Goal: Transaction & Acquisition: Download file/media

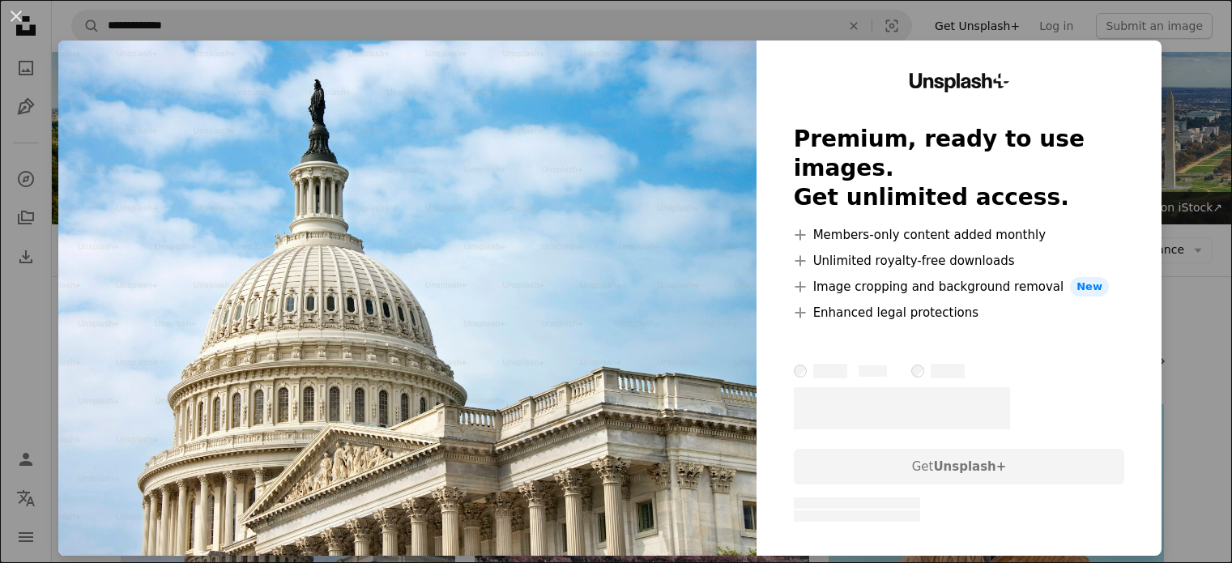
scroll to position [162, 0]
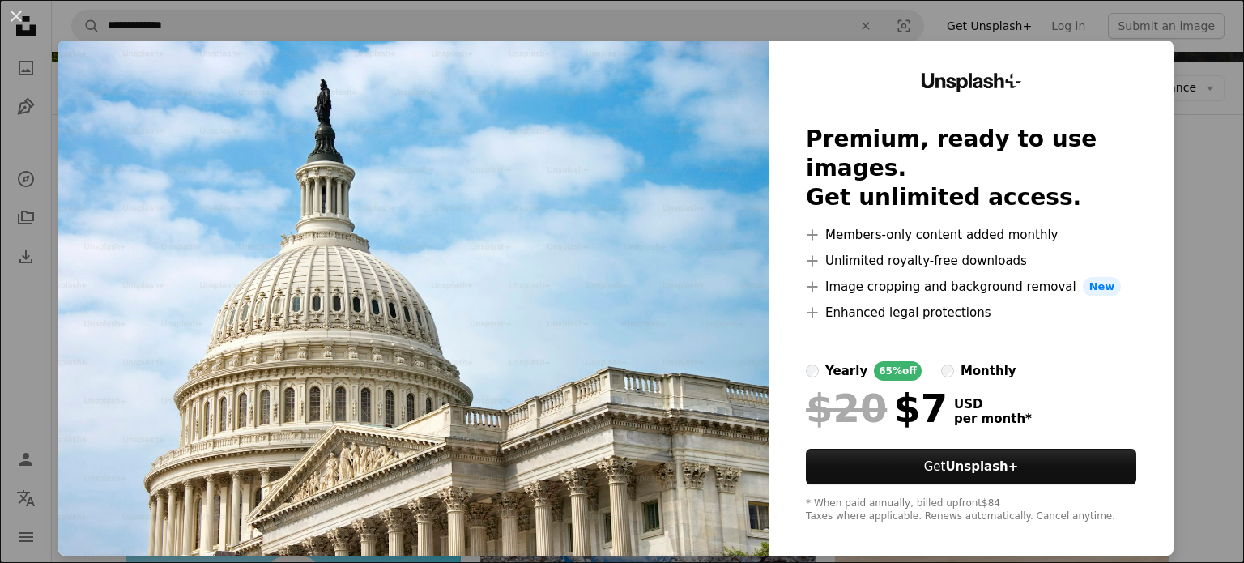
click at [1192, 145] on div "An X shape Unsplash+ Premium, ready to use images. Get unlimited access. A plus…" at bounding box center [622, 281] width 1244 height 563
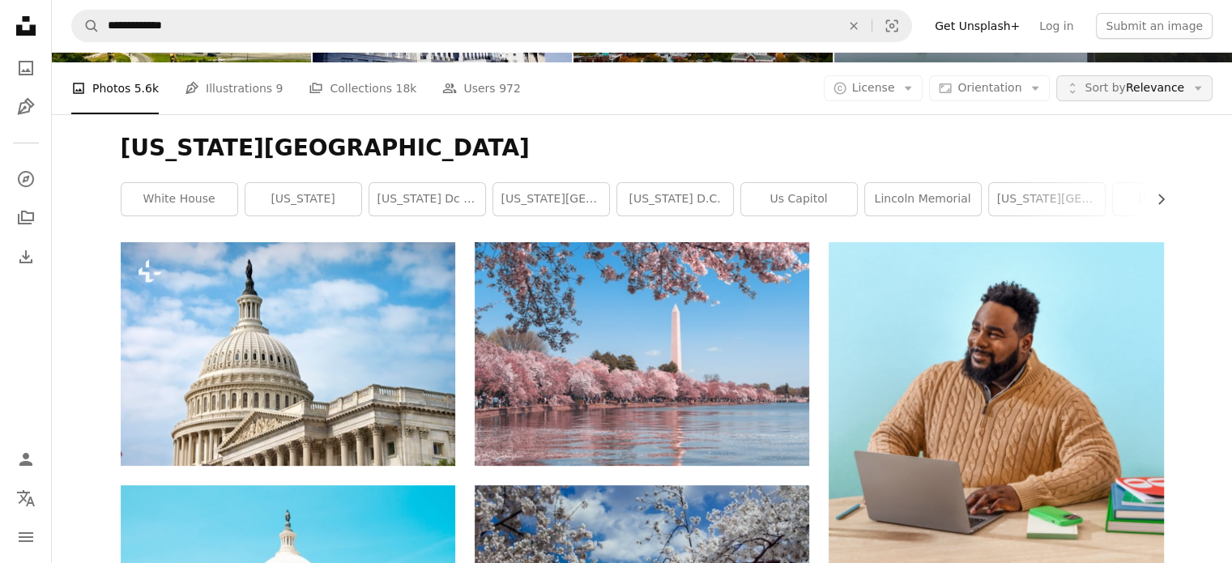
click at [1134, 84] on span "Sort by Relevance" at bounding box center [1134, 88] width 100 height 16
click at [884, 79] on button "A copyright icon © License Arrow down" at bounding box center [874, 88] width 100 height 26
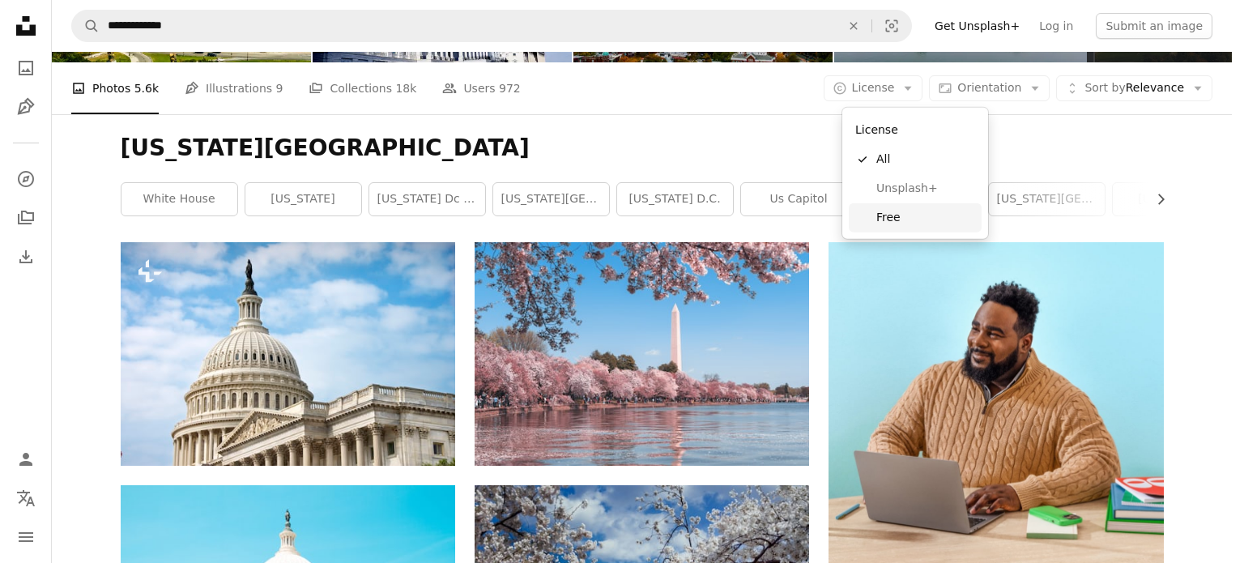
click at [894, 225] on span "Free" at bounding box center [925, 218] width 99 height 16
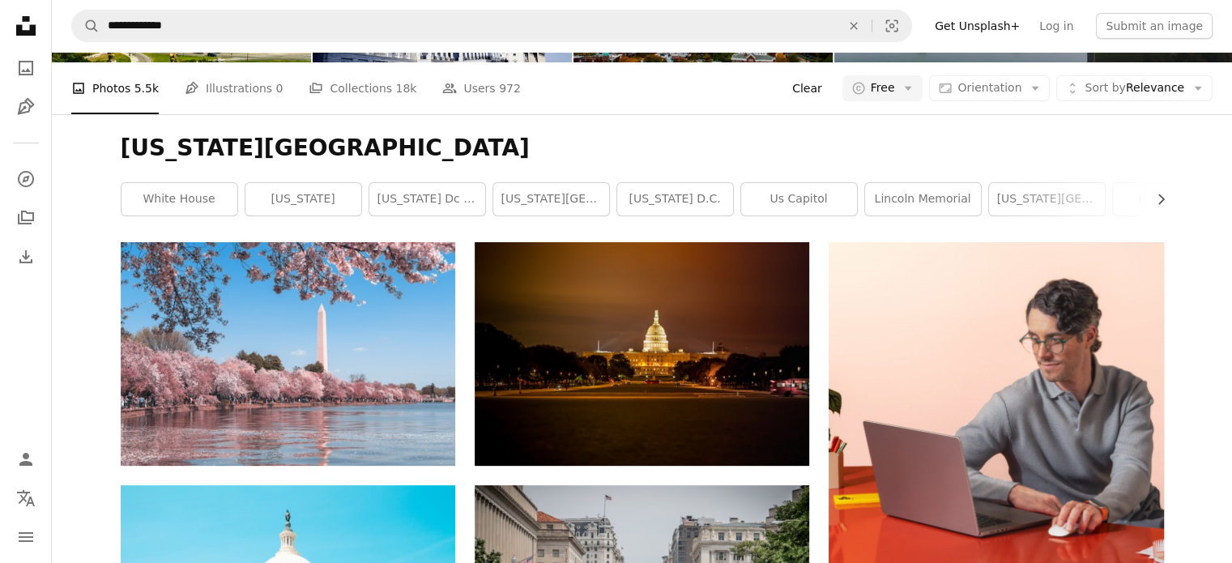
scroll to position [405, 0]
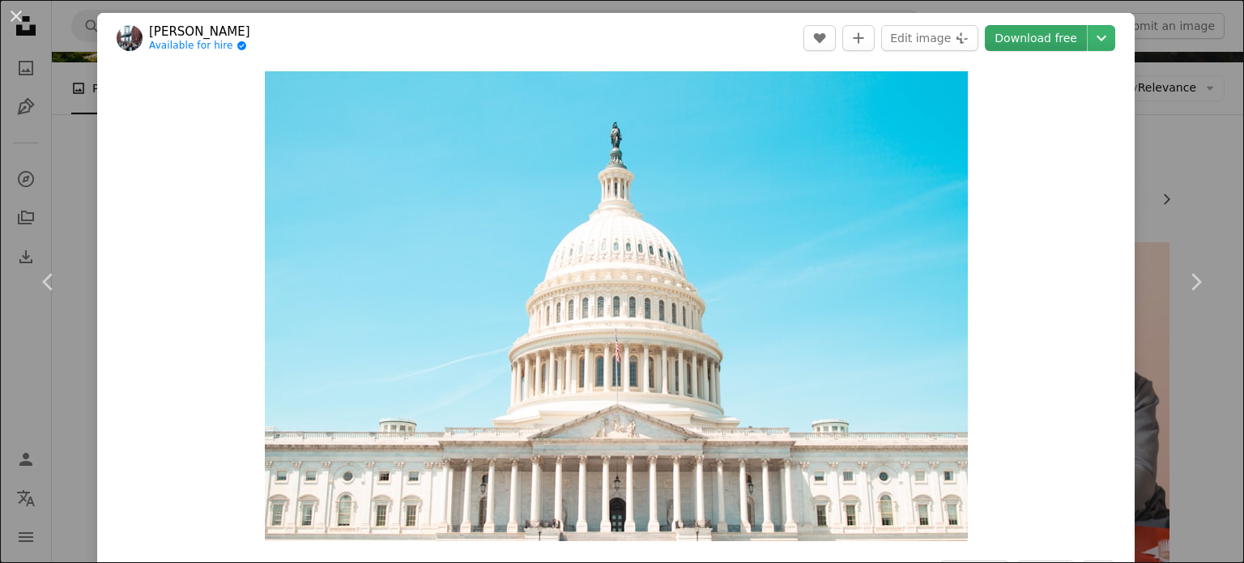
click at [1020, 30] on link "Download free" at bounding box center [1036, 38] width 102 height 26
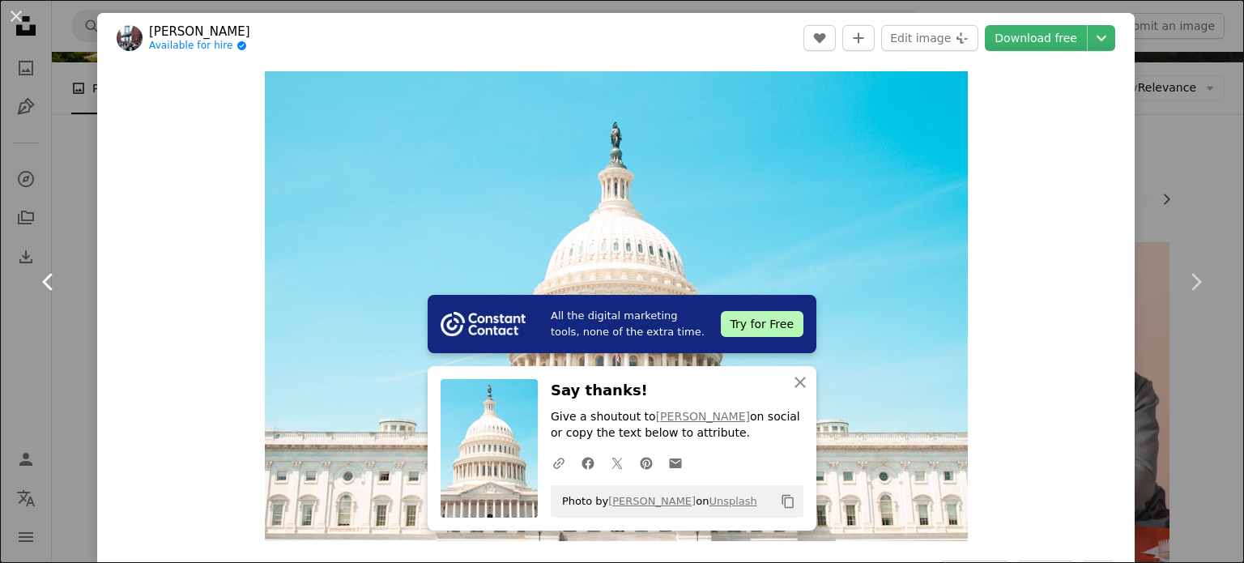
click at [71, 249] on link "Chevron left" at bounding box center [48, 281] width 97 height 155
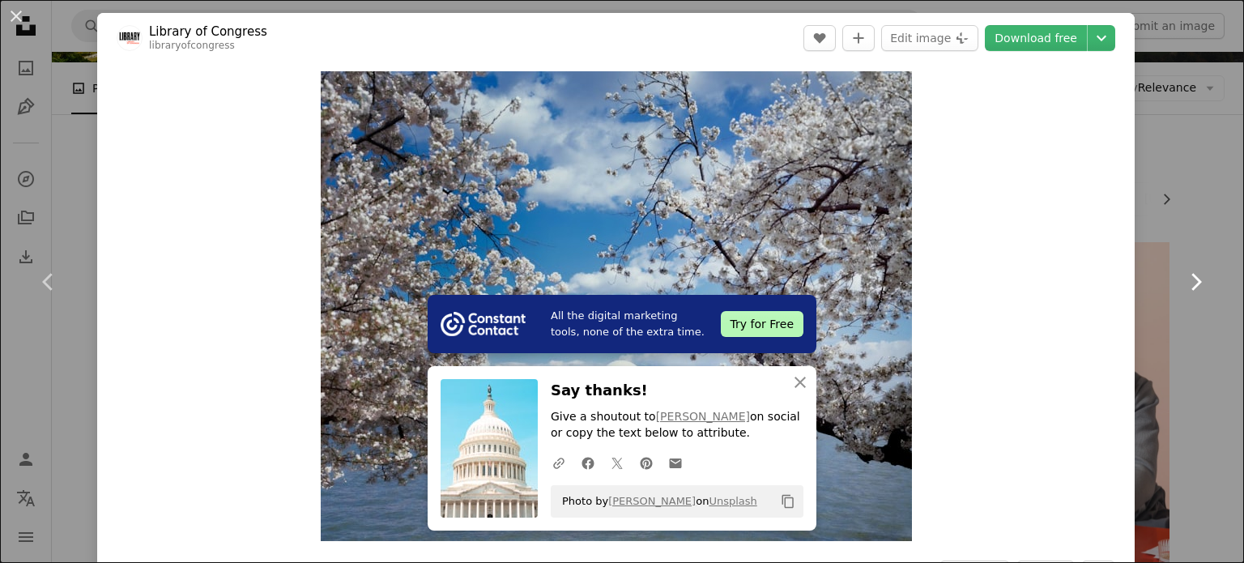
click at [1179, 215] on link "Chevron right" at bounding box center [1195, 281] width 97 height 155
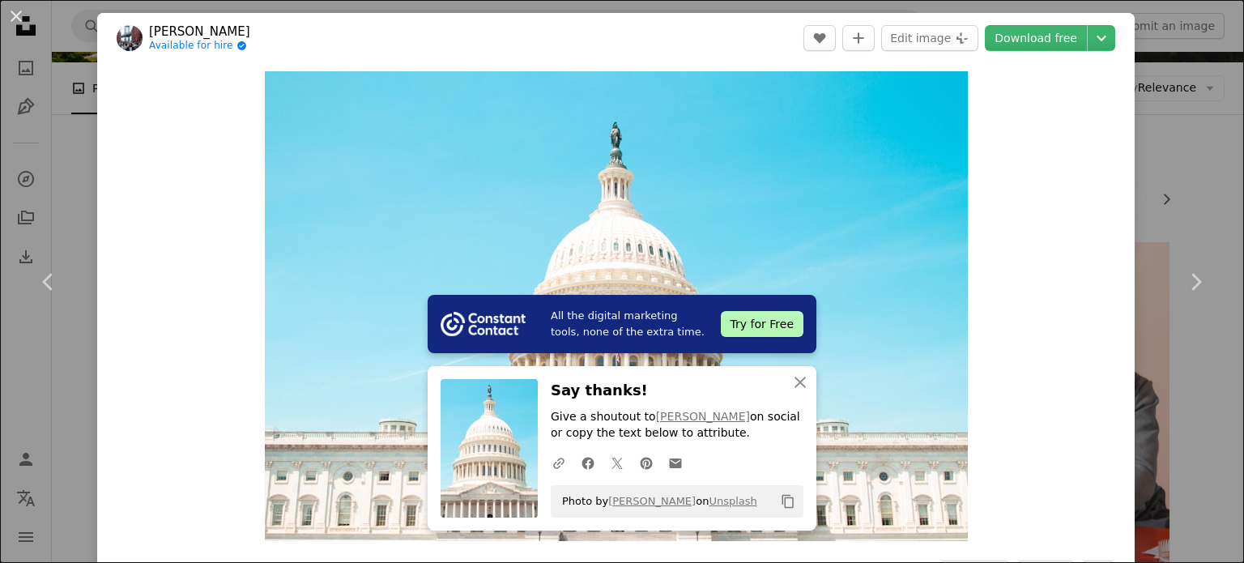
click at [168, 298] on div "Zoom in" at bounding box center [615, 306] width 1037 height 486
click at [48, 283] on icon "Chevron left" at bounding box center [49, 282] width 26 height 26
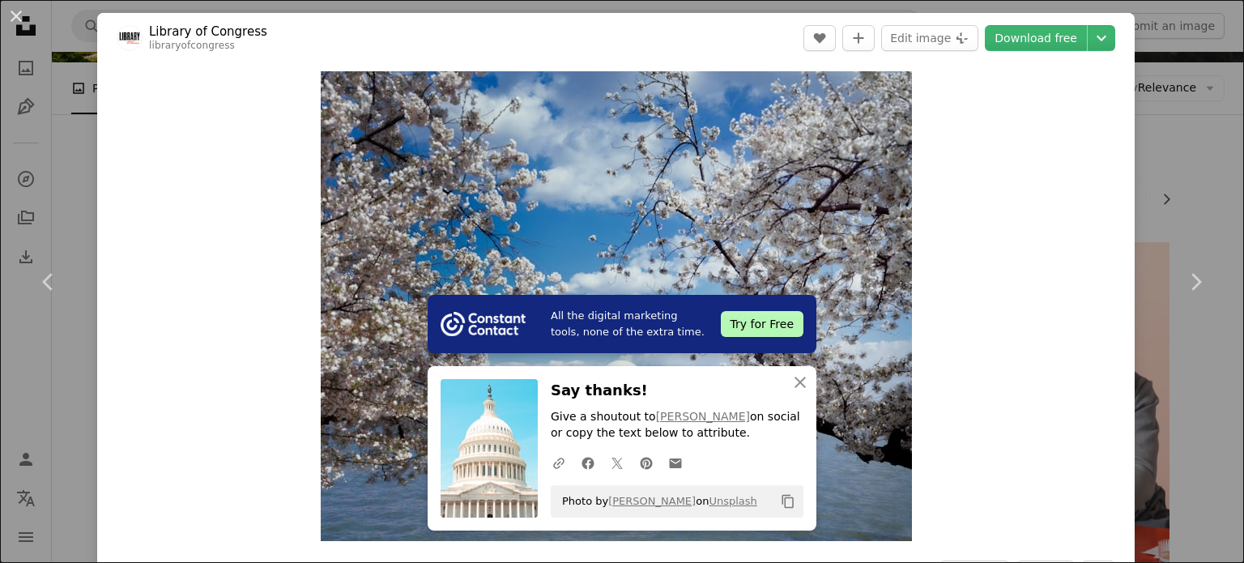
click at [1207, 178] on div "An X shape Chevron left Chevron right All the digital marketing tools, none of …" at bounding box center [622, 281] width 1244 height 563
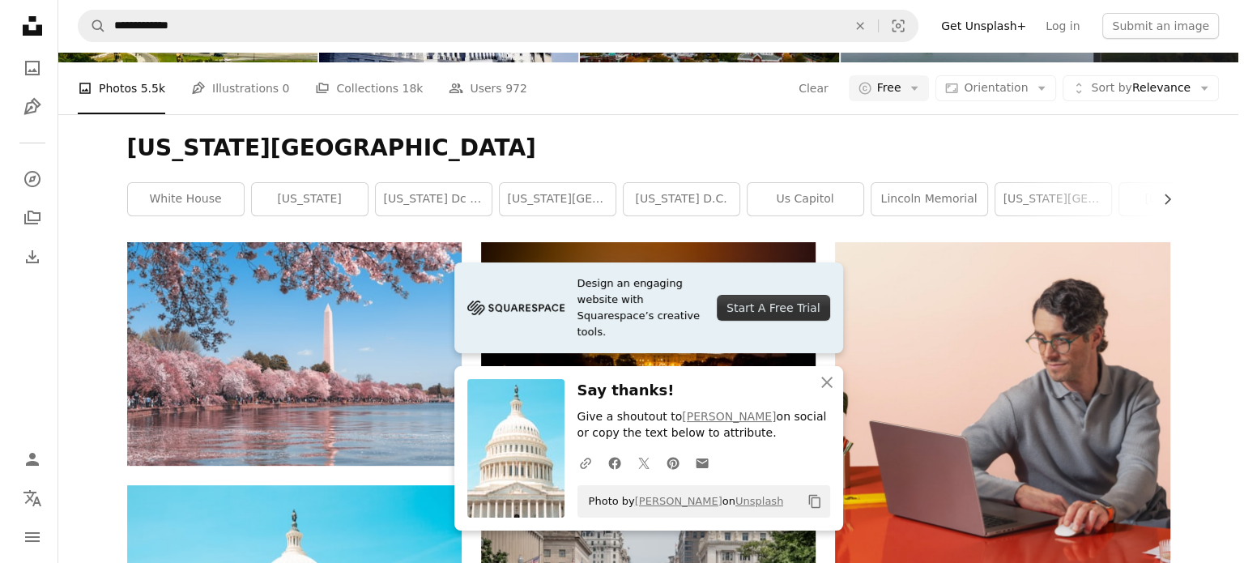
scroll to position [837, 0]
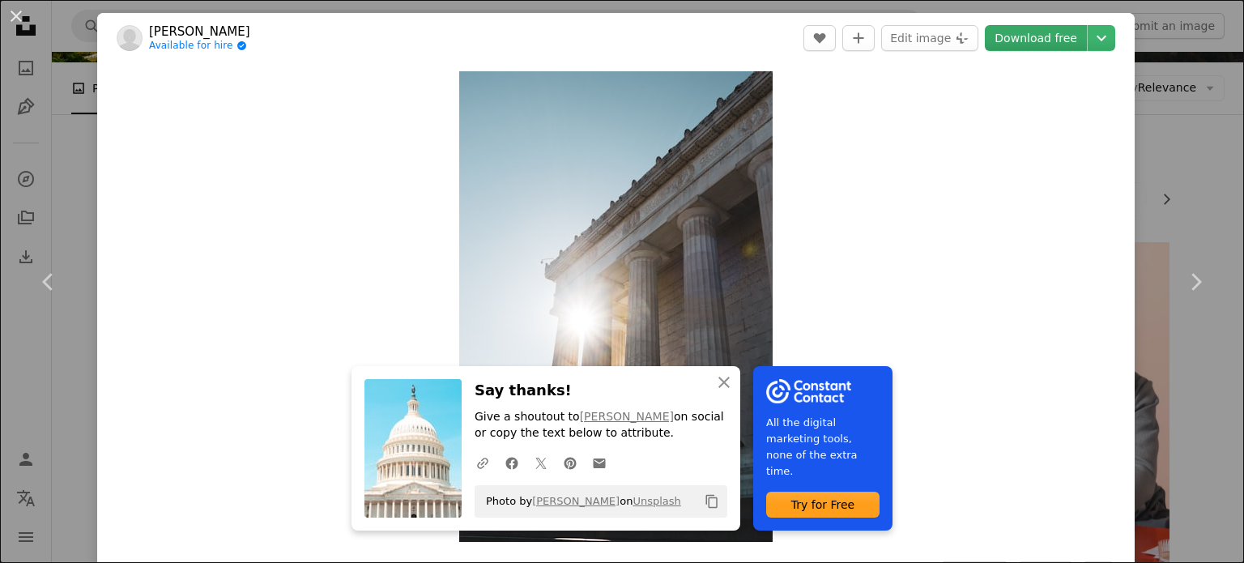
click at [1016, 42] on link "Download free" at bounding box center [1036, 38] width 102 height 26
